Goal: Transaction & Acquisition: Book appointment/travel/reservation

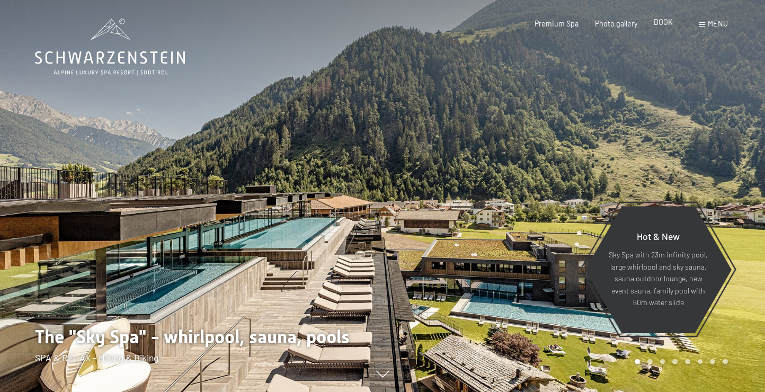
click at [667, 25] on font "BOOK" at bounding box center [663, 21] width 19 height 9
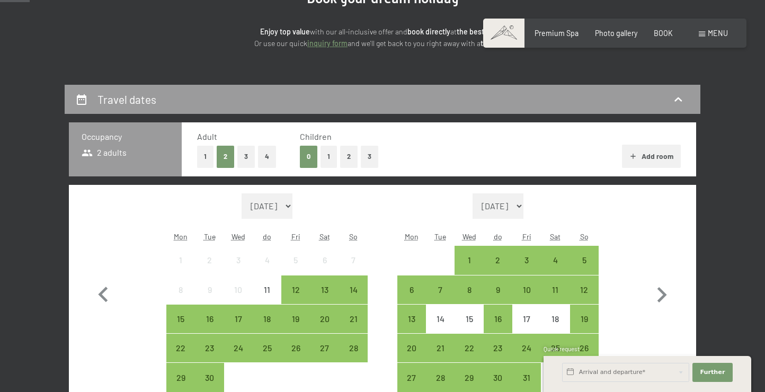
scroll to position [149, 0]
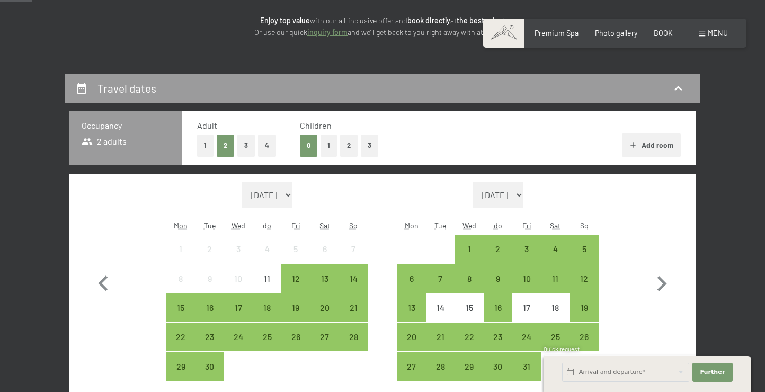
click at [364, 148] on button "3" at bounding box center [369, 146] width 17 height 22
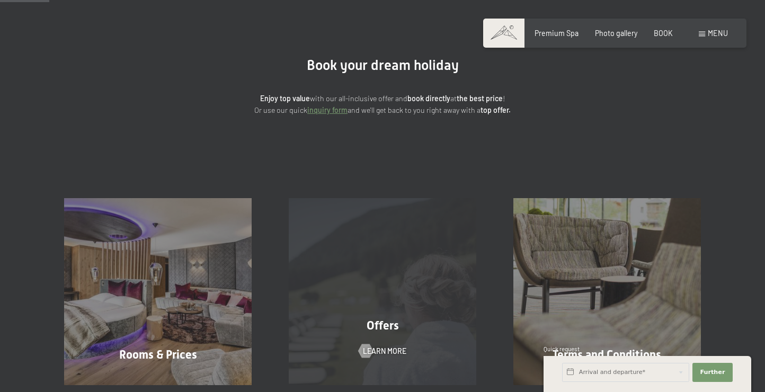
scroll to position [33, 0]
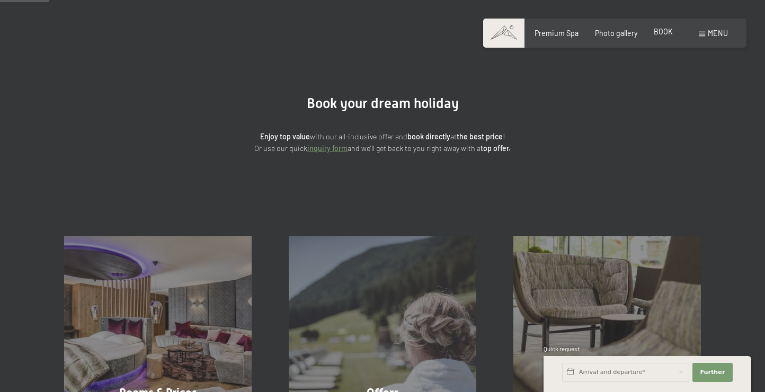
click at [670, 33] on font "BOOK" at bounding box center [663, 31] width 19 height 9
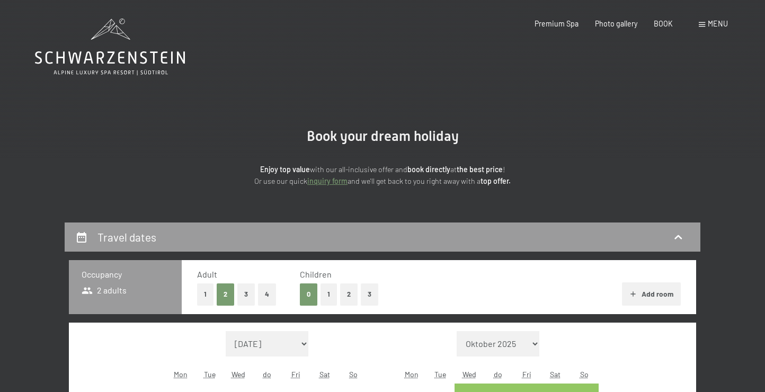
click at [371, 297] on font "3" at bounding box center [370, 294] width 4 height 8
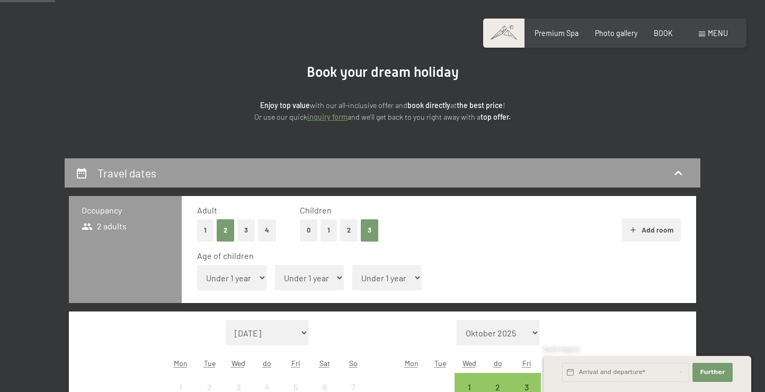
scroll to position [79, 0]
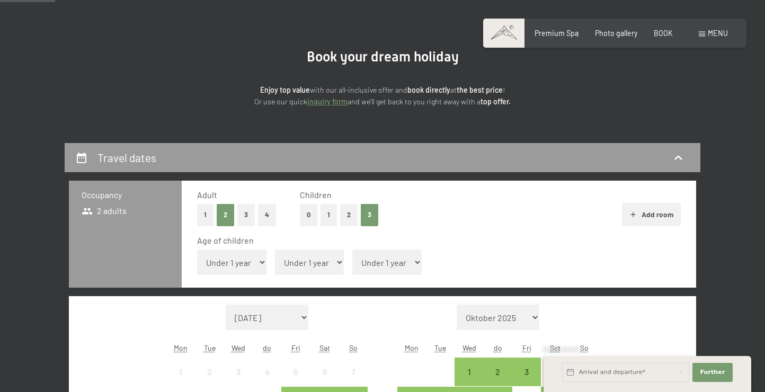
click at [239, 263] on select "Under 1 year 1 year 2 years 3 years 4 years 5 years 6 years 7 years 8 years 9 y…" at bounding box center [231, 261] width 69 height 25
select select "3"
click at [197, 249] on select "Under 1 year 1 year 2 years 3 years 4 years 5 years 6 years 7 years 8 years 9 y…" at bounding box center [231, 261] width 69 height 25
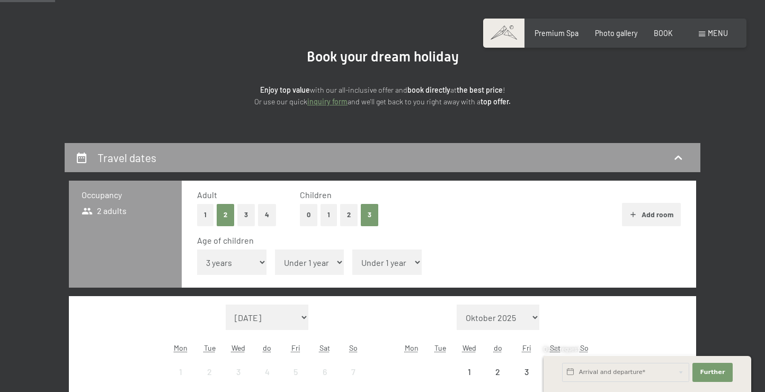
click at [297, 268] on select "Under 1 year 1 year 2 years 3 years 4 years 5 years 6 years 7 years 8 years 9 y…" at bounding box center [309, 261] width 69 height 25
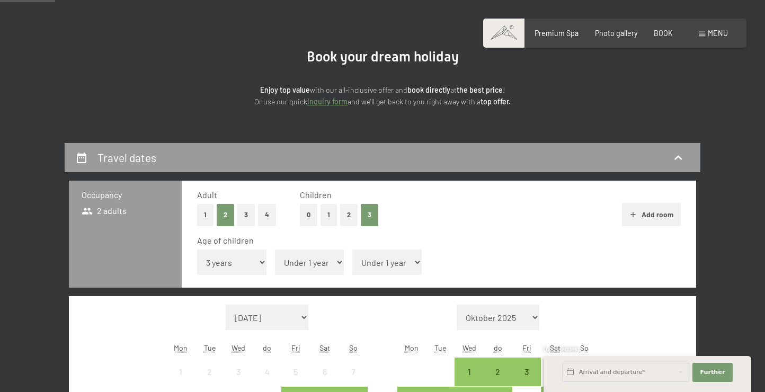
select select "6"
click at [275, 249] on select "Under 1 year 1 year 2 years 3 years 4 years 5 years 6 years 7 years 8 years 9 y…" at bounding box center [309, 261] width 69 height 25
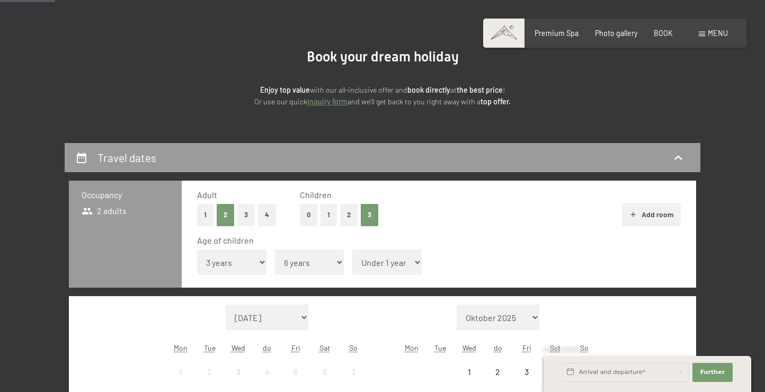
click at [357, 265] on select "Under 1 year 1 year 2 years 3 years 4 years 5 years 6 years 7 years 8 years 9 y…" at bounding box center [386, 261] width 69 height 25
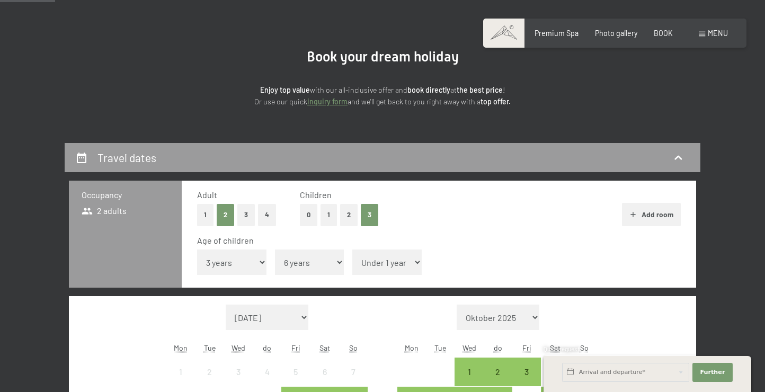
select select "10"
click at [352, 249] on select "Under 1 year 1 year 2 years 3 years 4 years 5 years 6 years 7 years 8 years 9 y…" at bounding box center [386, 261] width 69 height 25
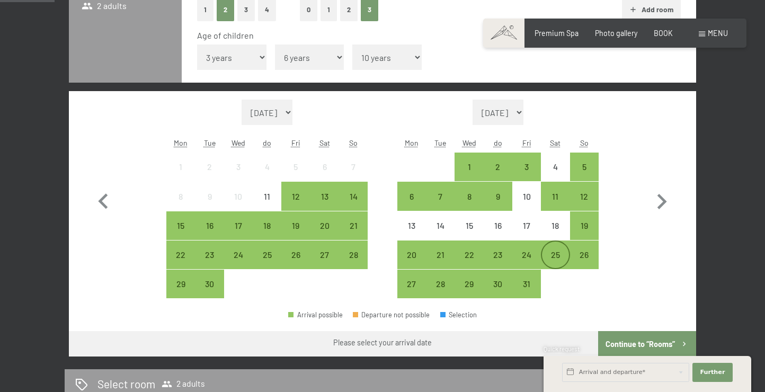
scroll to position [246, 0]
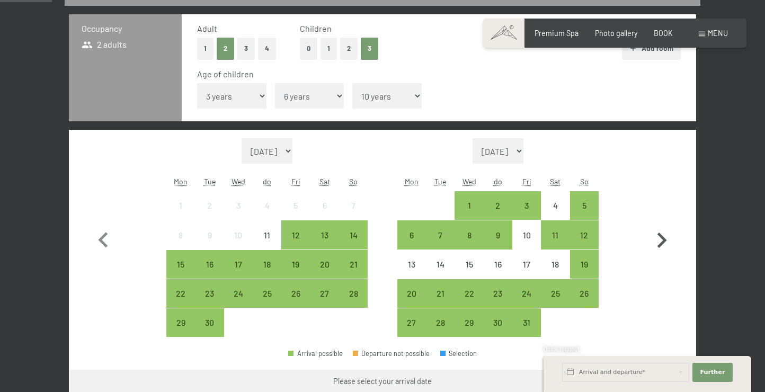
click at [661, 240] on icon "button" at bounding box center [661, 240] width 31 height 31
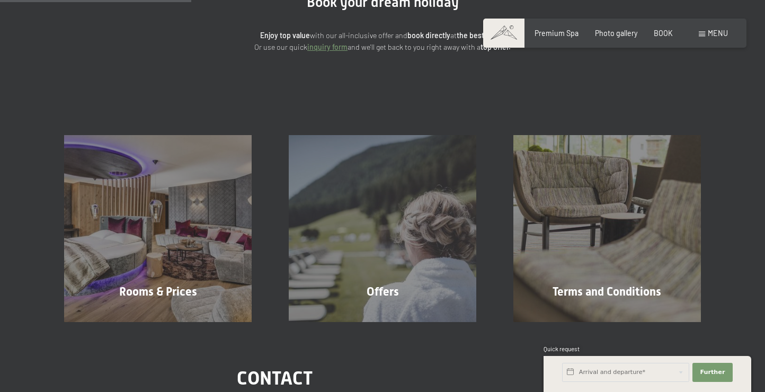
scroll to position [128, 0]
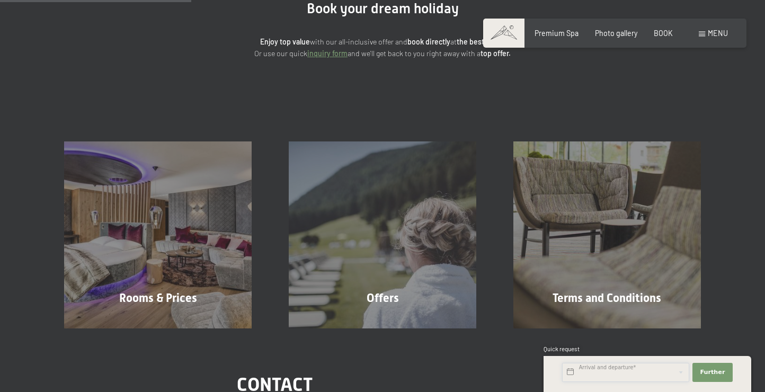
click at [629, 368] on input "text" at bounding box center [625, 372] width 127 height 19
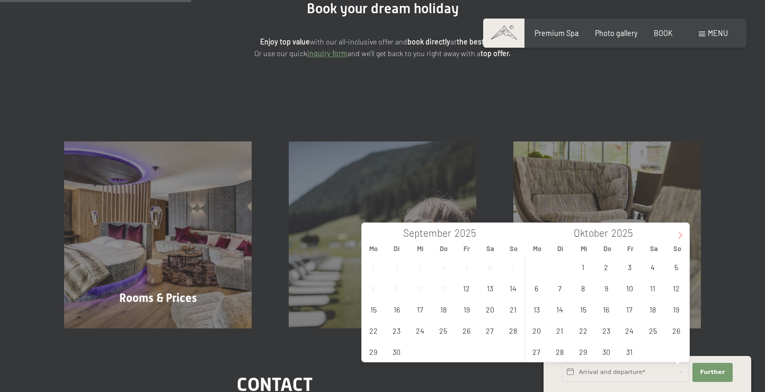
click at [676, 238] on icon at bounding box center [679, 234] width 7 height 7
click at [538, 347] on span "29" at bounding box center [536, 351] width 21 height 21
type input "Mo. 29.12.2025"
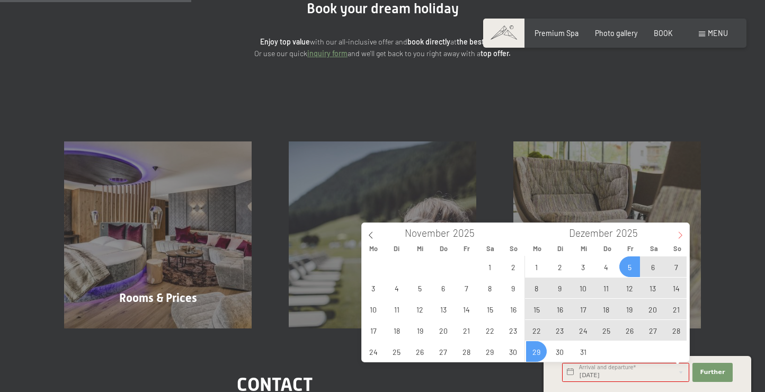
click at [680, 236] on icon at bounding box center [679, 234] width 7 height 7
type input "2026"
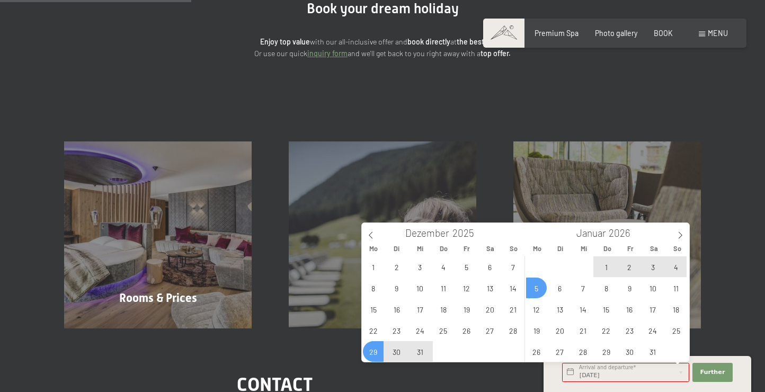
click at [534, 292] on span "5" at bounding box center [536, 288] width 21 height 21
type input "Mo. 29.12.2025 - Mo. 05.01.2026"
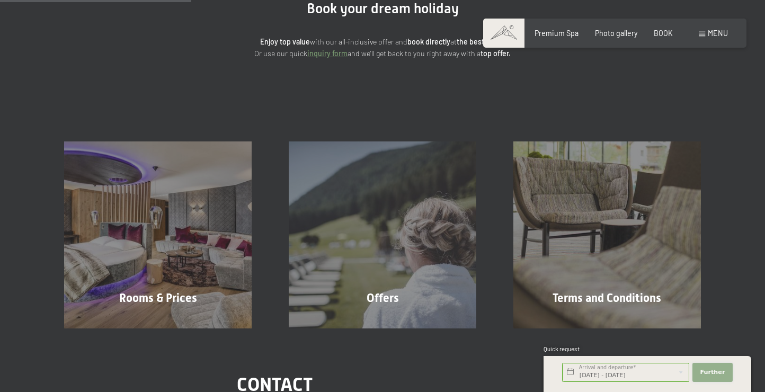
scroll to position [0, 0]
click at [711, 369] on font "Further" at bounding box center [712, 372] width 25 height 7
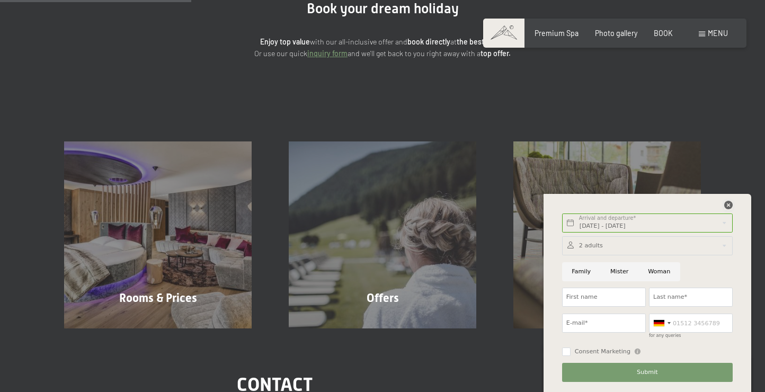
click at [730, 208] on icon at bounding box center [728, 205] width 8 height 8
